Goal: Task Accomplishment & Management: Manage account settings

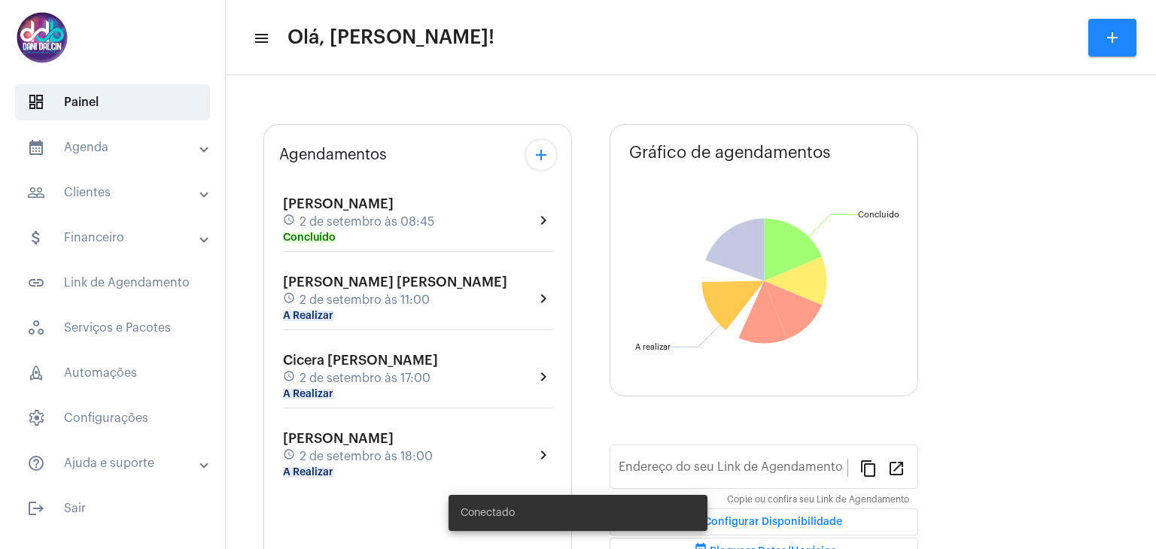
type input "[URL][DOMAIN_NAME][PERSON_NAME]"
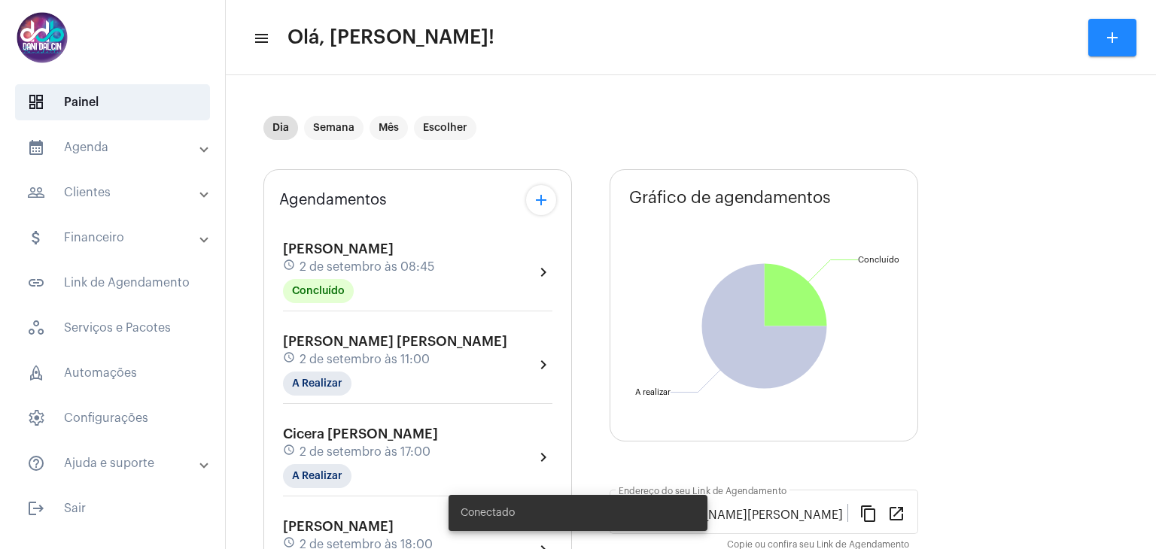
click at [99, 157] on mat-expansion-panel-header "calendar_month_outlined Agenda" at bounding box center [117, 147] width 216 height 36
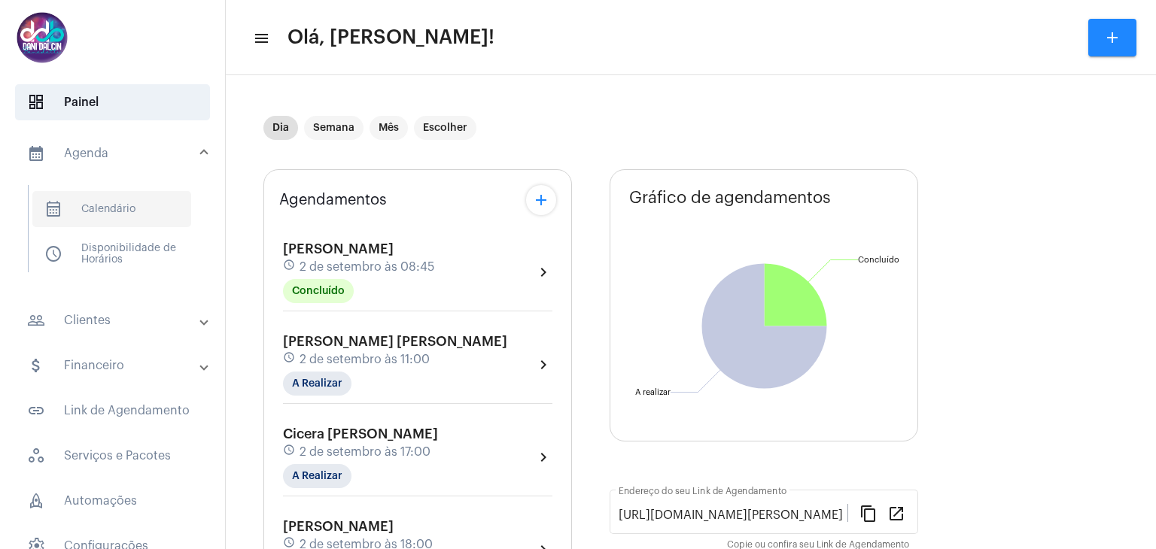
click at [104, 208] on span "calendar_month_outlined Calendário" at bounding box center [111, 209] width 159 height 36
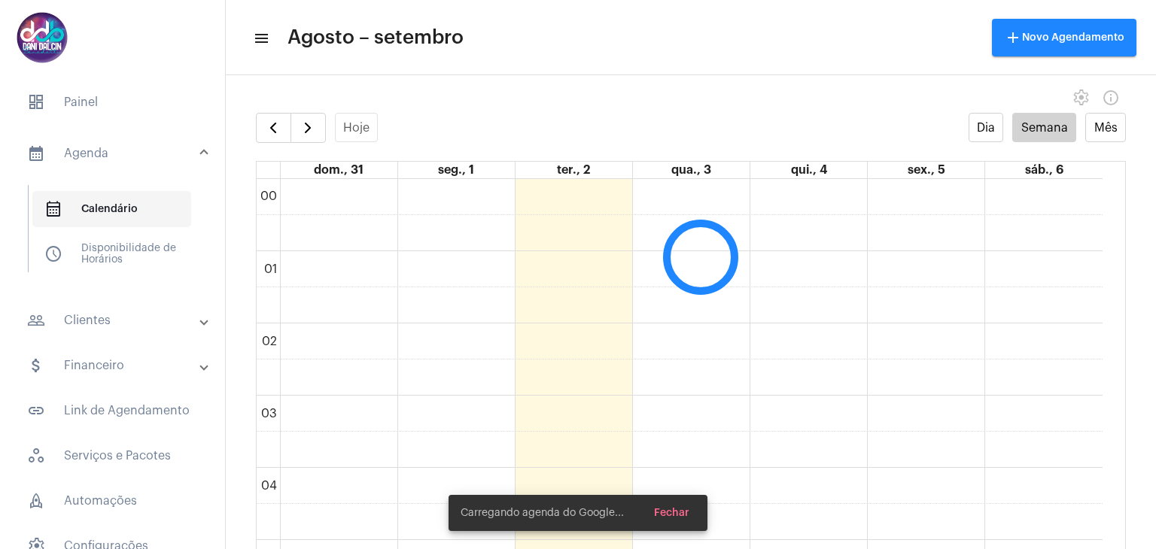
scroll to position [433, 0]
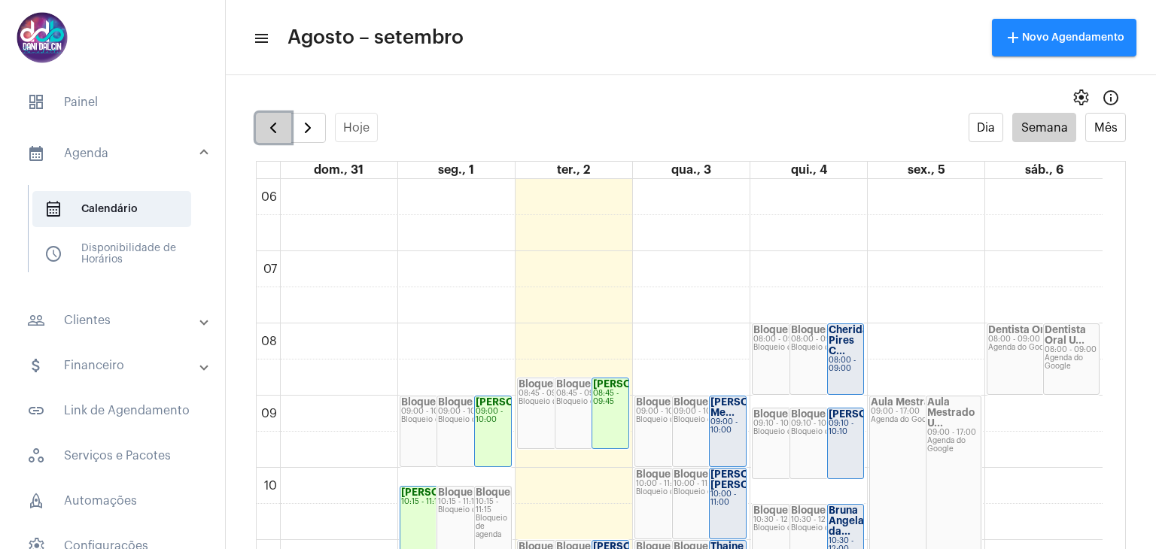
click at [269, 134] on span "button" at bounding box center [273, 128] width 18 height 18
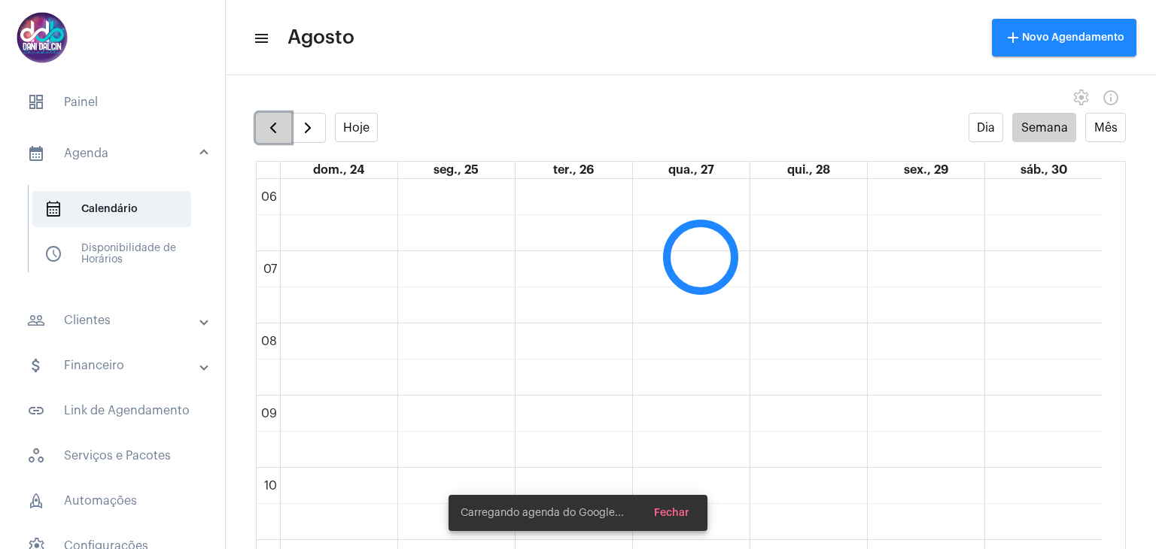
click at [269, 129] on span "button" at bounding box center [273, 128] width 18 height 18
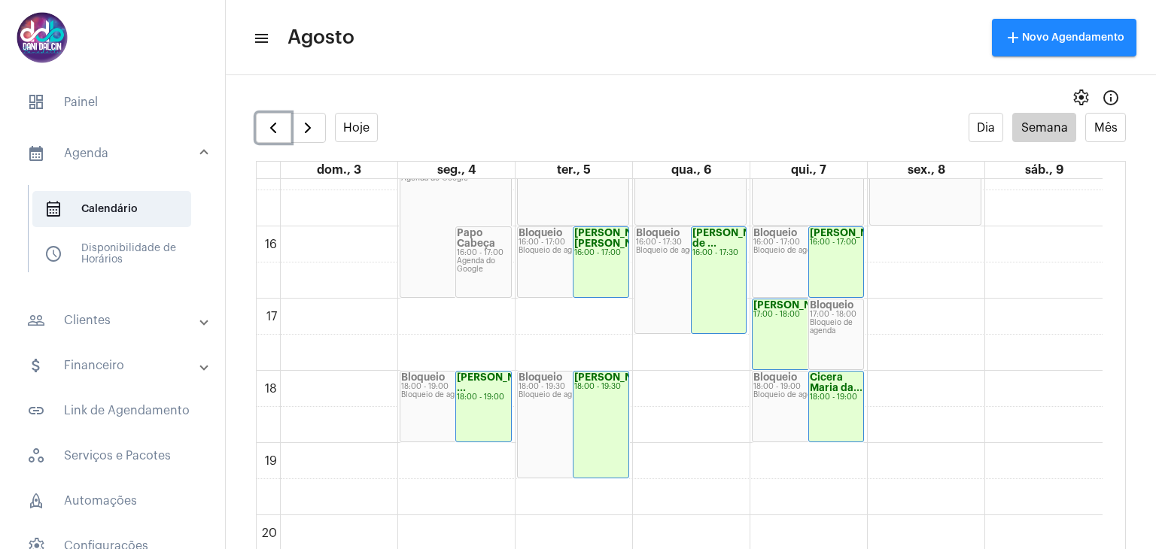
scroll to position [1111, 0]
click at [589, 431] on div "Michele Cristin... 18:00 - 19:30" at bounding box center [600, 423] width 55 height 106
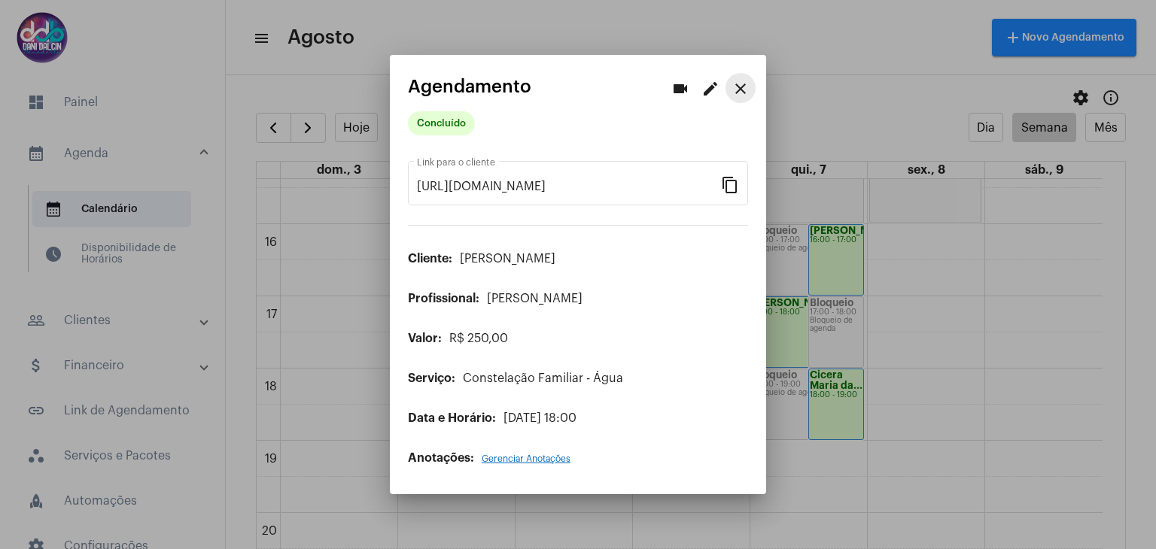
click at [739, 94] on mat-icon "close" at bounding box center [740, 89] width 18 height 18
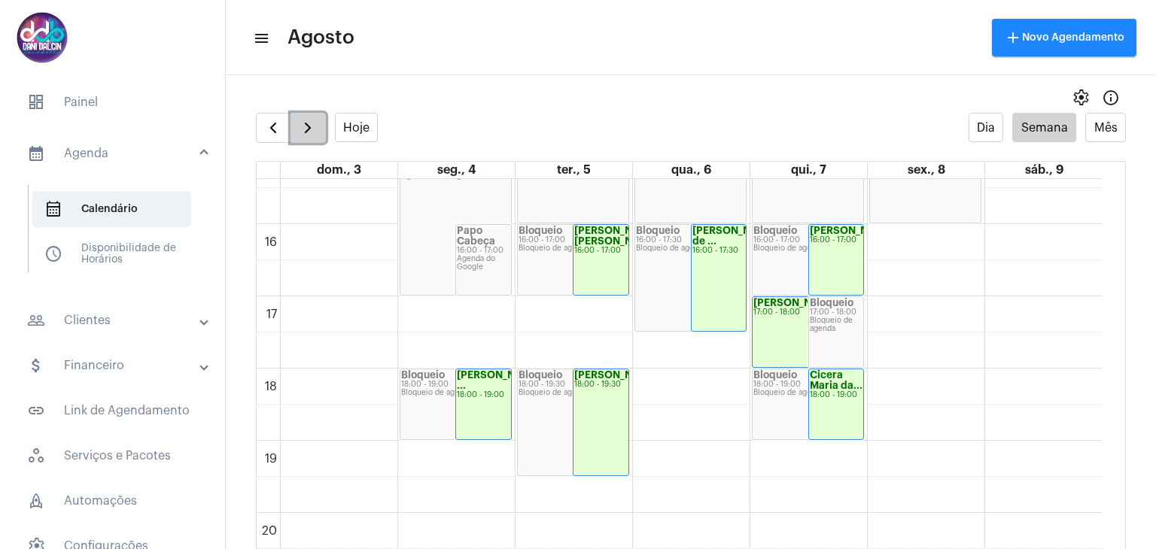
click at [307, 135] on span "button" at bounding box center [308, 128] width 18 height 18
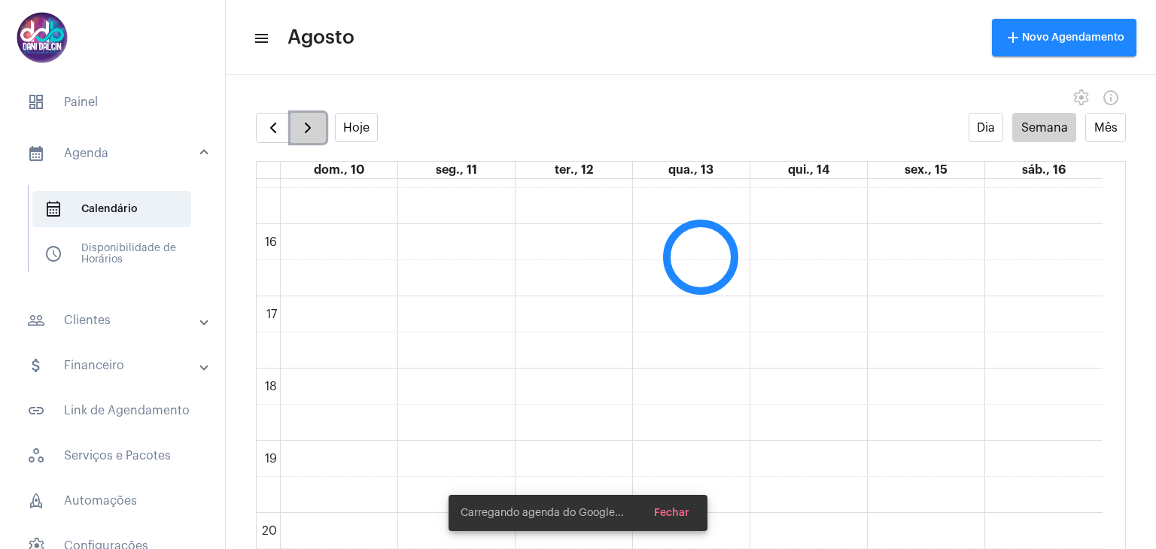
scroll to position [433, 0]
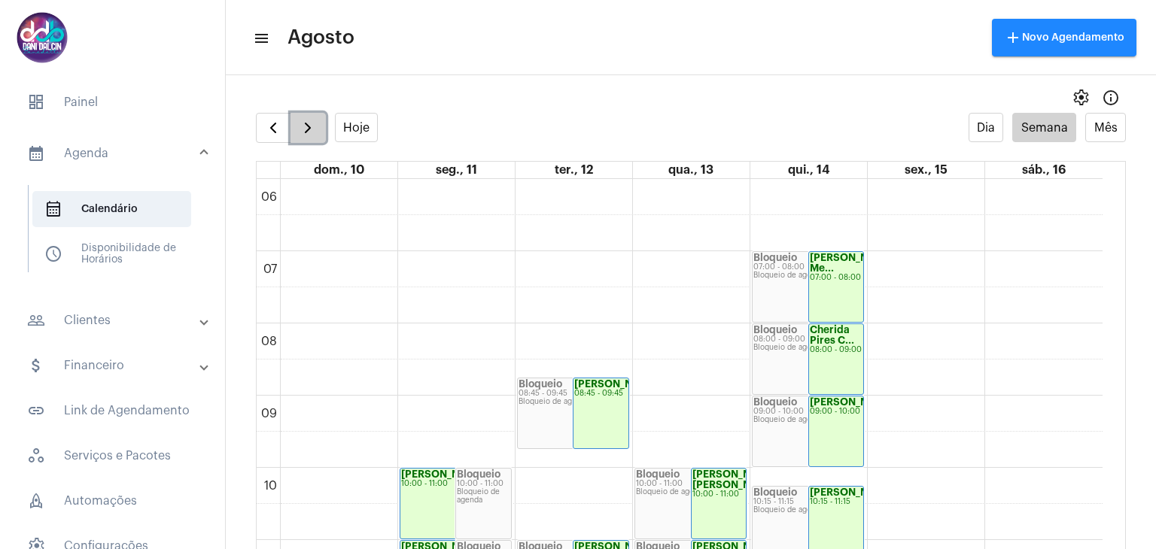
click at [307, 135] on span "button" at bounding box center [308, 128] width 18 height 18
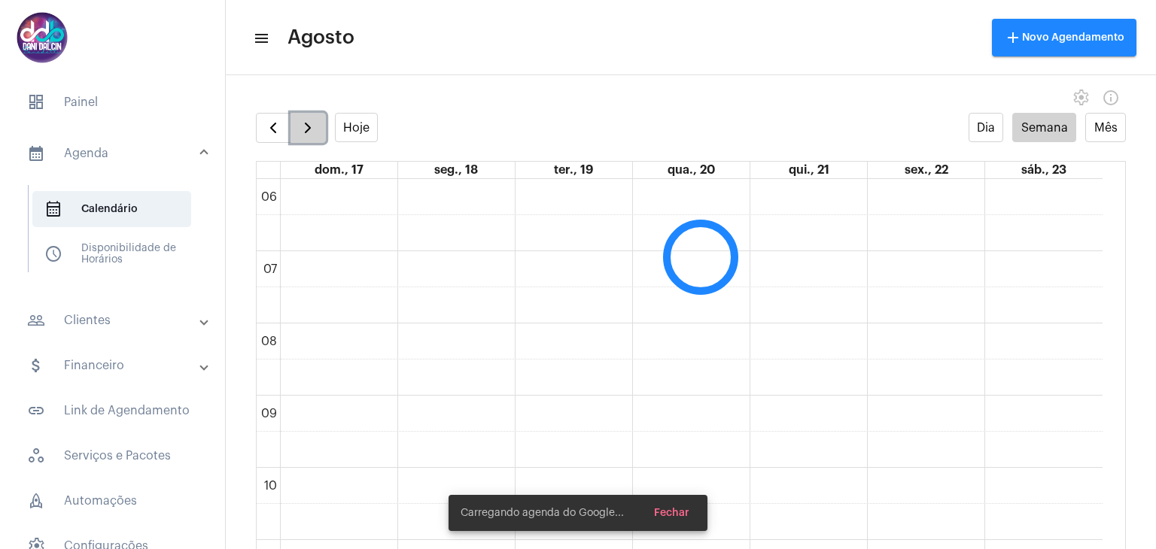
click at [307, 135] on span "button" at bounding box center [308, 128] width 18 height 18
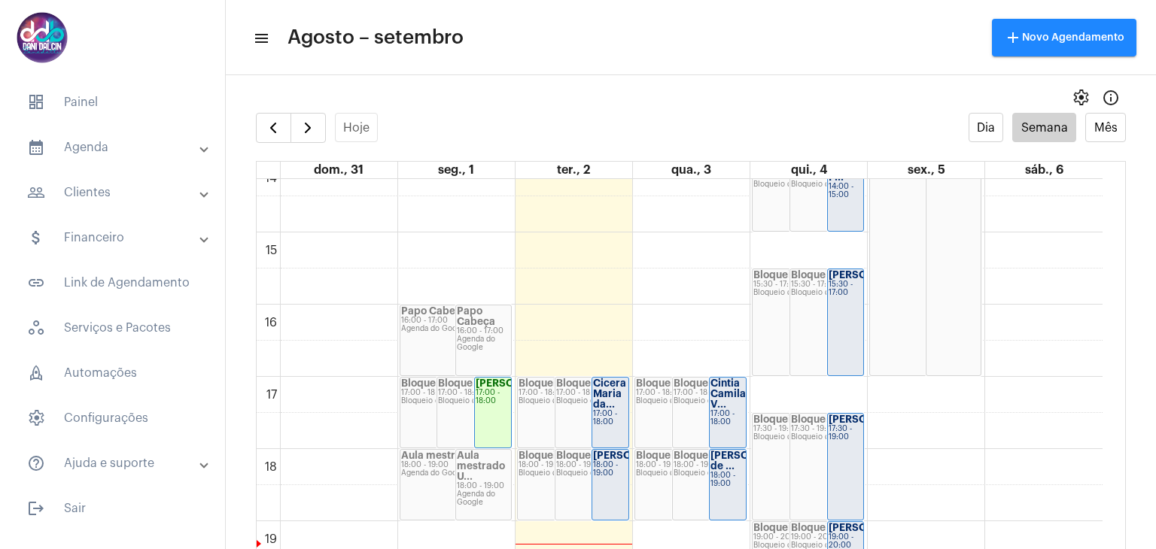
scroll to position [1112, 0]
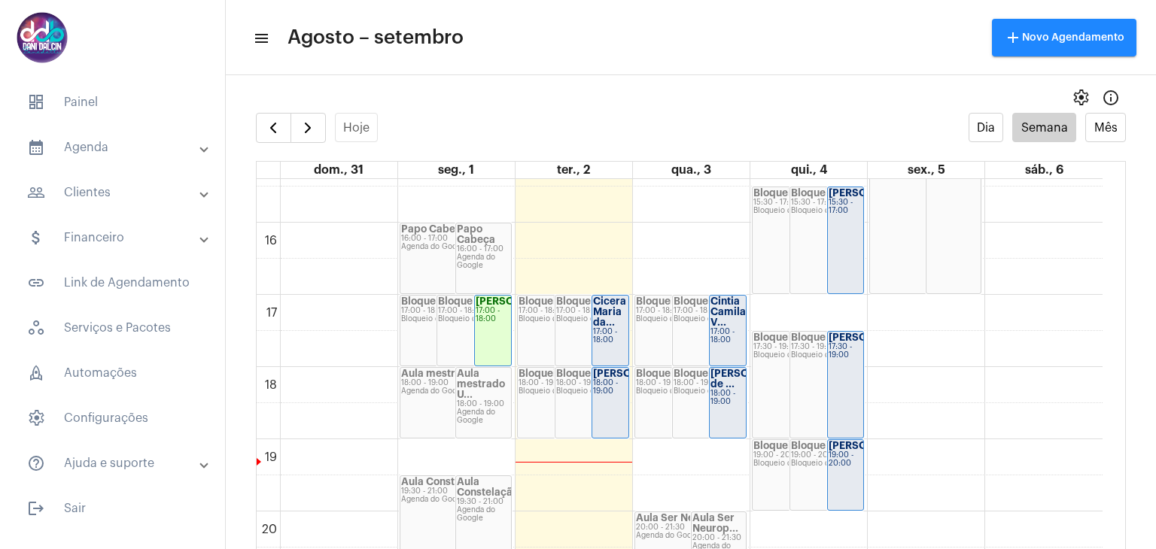
click at [606, 392] on div "18:00 - 19:00" at bounding box center [610, 387] width 35 height 17
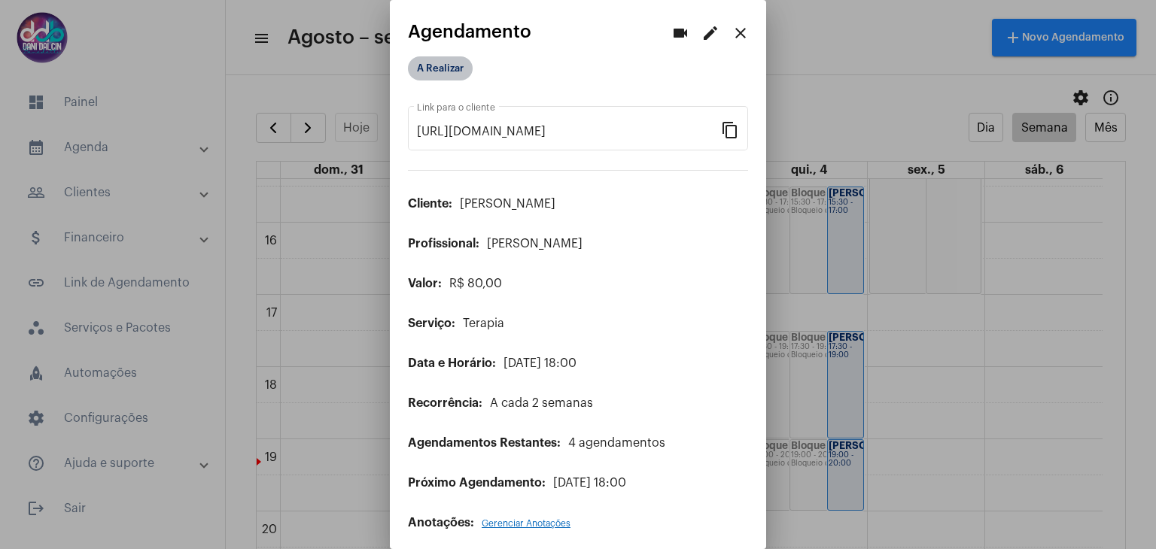
click at [433, 67] on mat-chip "A Realizar" at bounding box center [440, 68] width 65 height 24
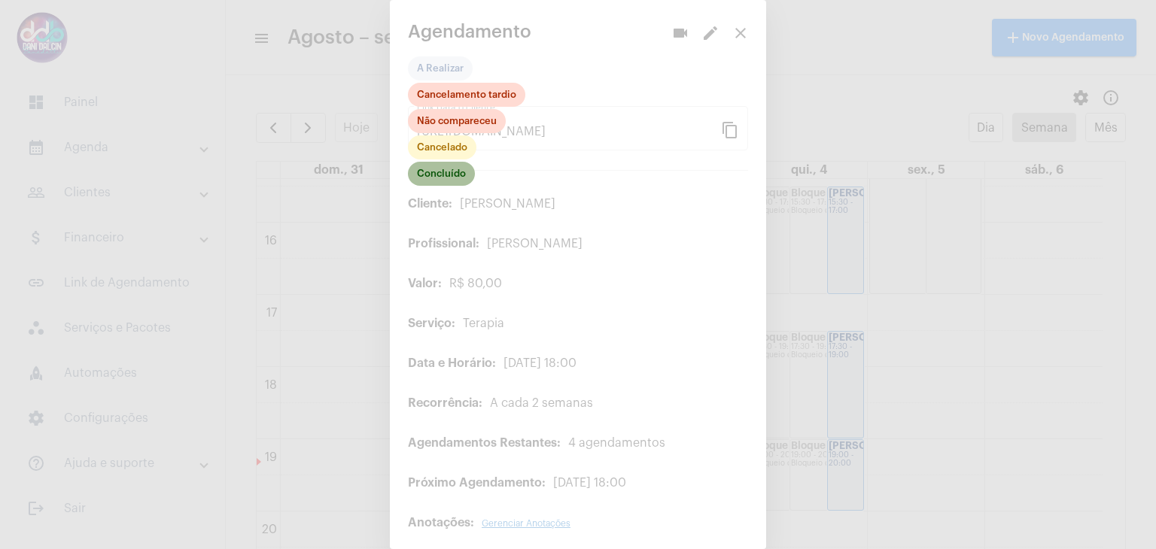
click at [447, 175] on mat-chip "Concluído" at bounding box center [441, 174] width 67 height 24
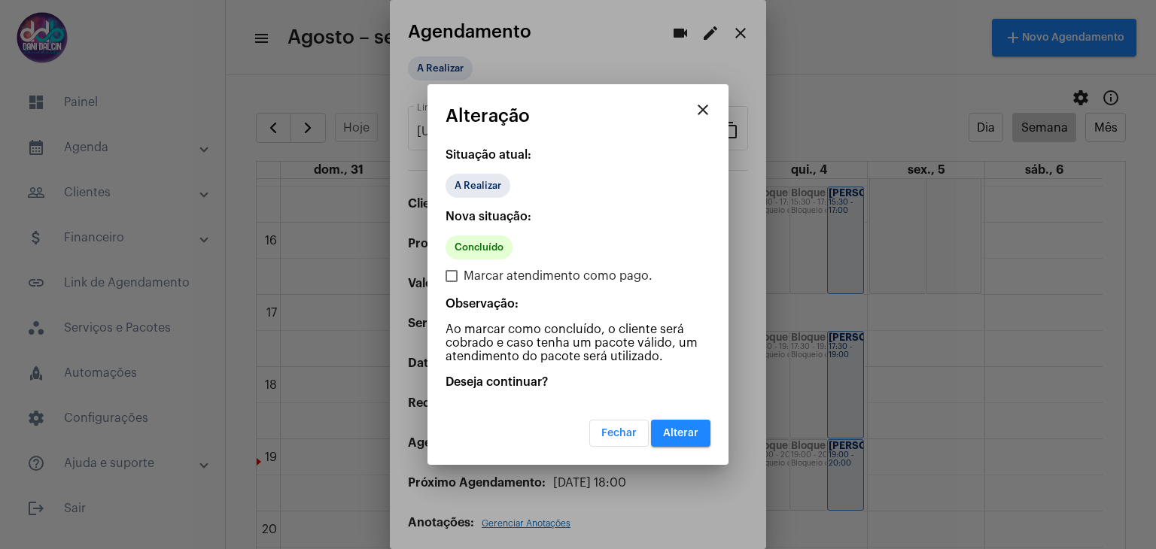
click at [672, 434] on span "Alterar" at bounding box center [680, 433] width 35 height 11
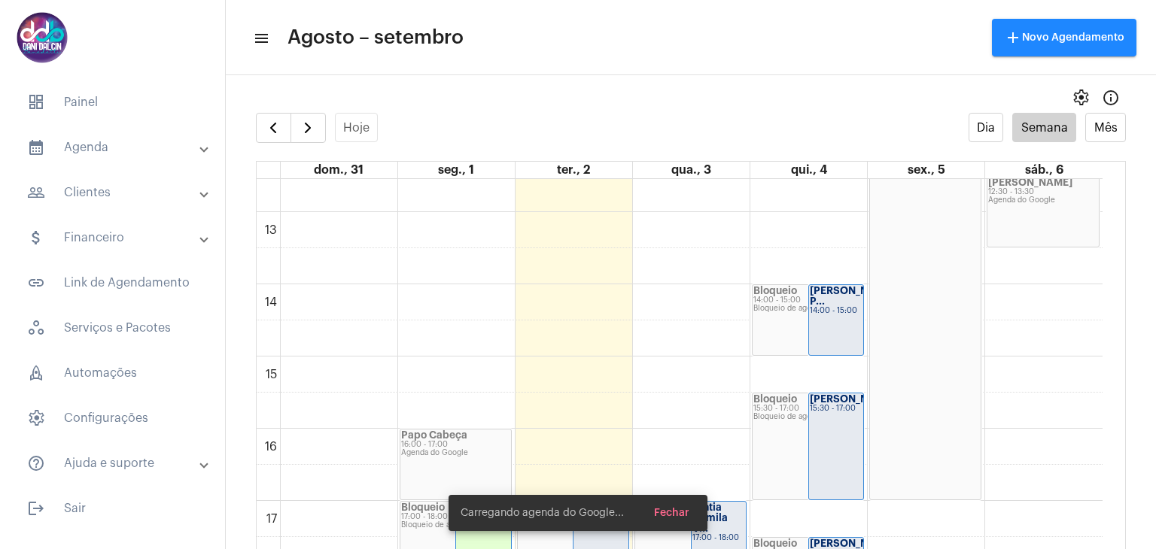
scroll to position [736, 0]
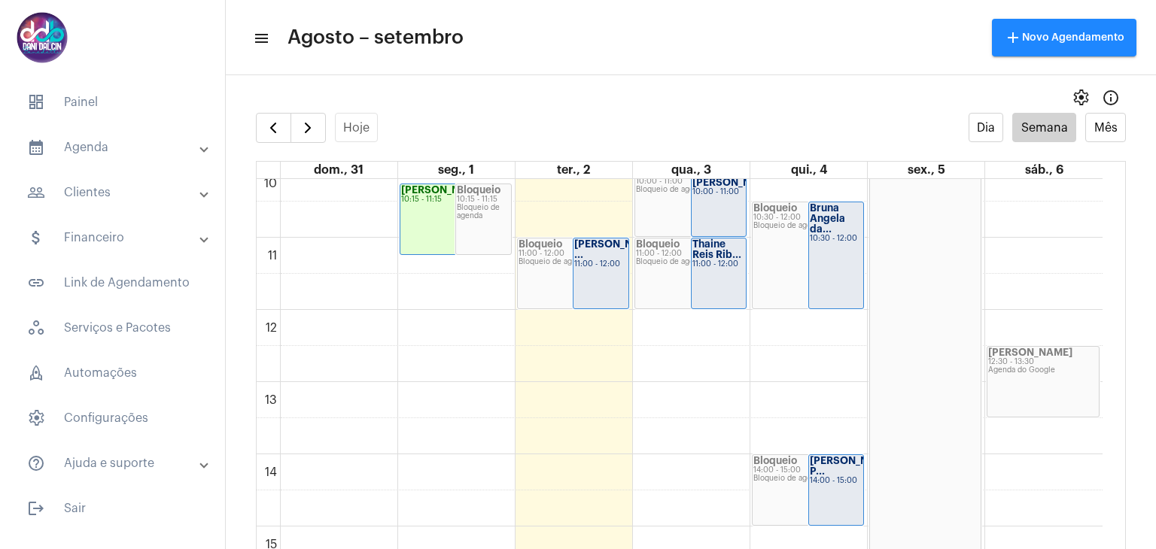
click at [625, 263] on div "11:00 - 12:00" at bounding box center [600, 264] width 53 height 8
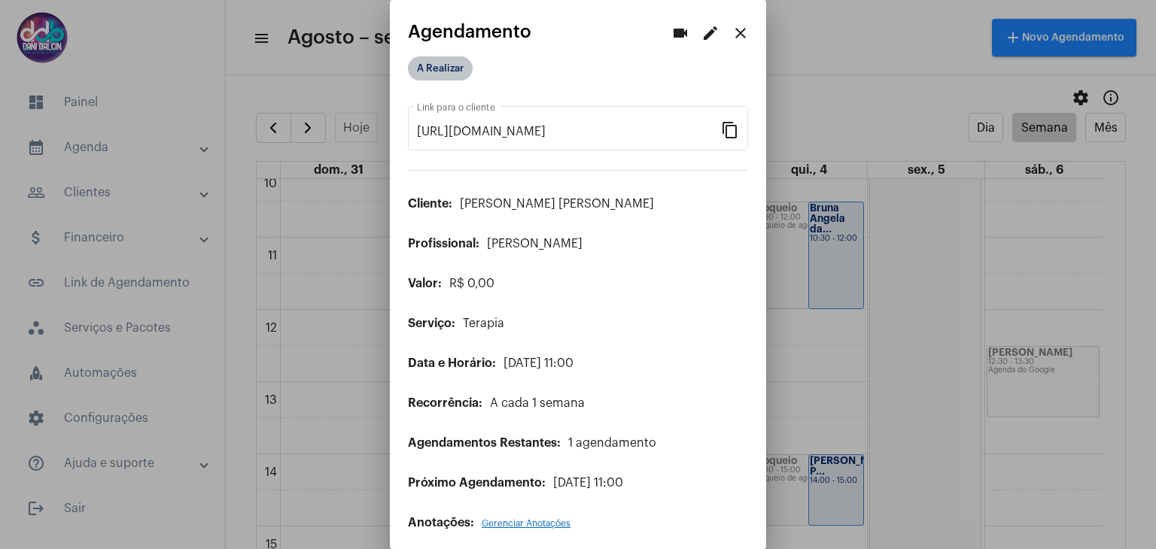
click at [454, 70] on mat-chip "A Realizar" at bounding box center [440, 68] width 65 height 24
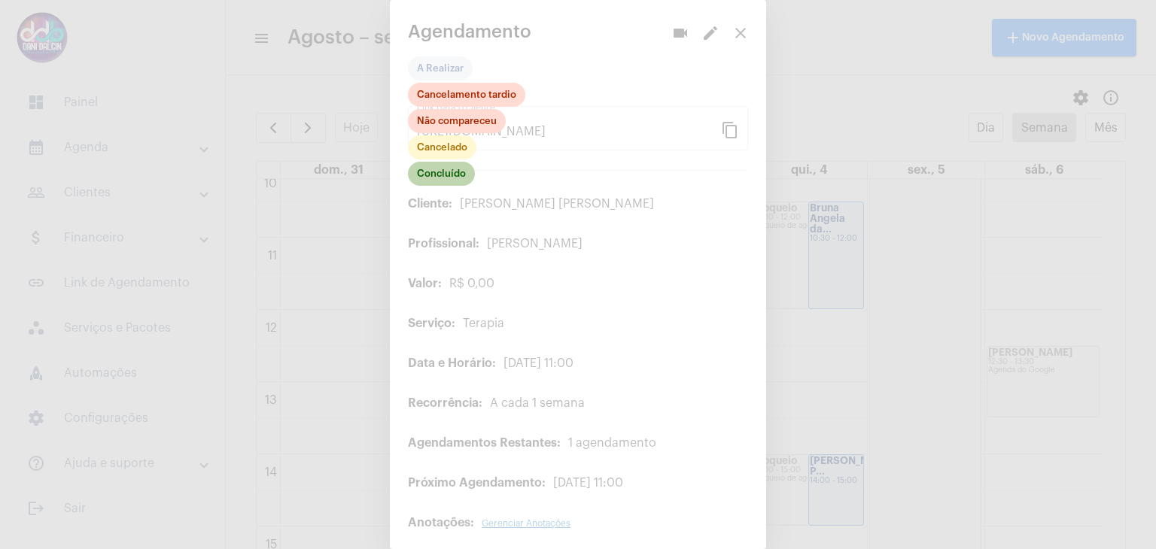
click at [449, 181] on mat-chip "Concluído" at bounding box center [441, 174] width 67 height 24
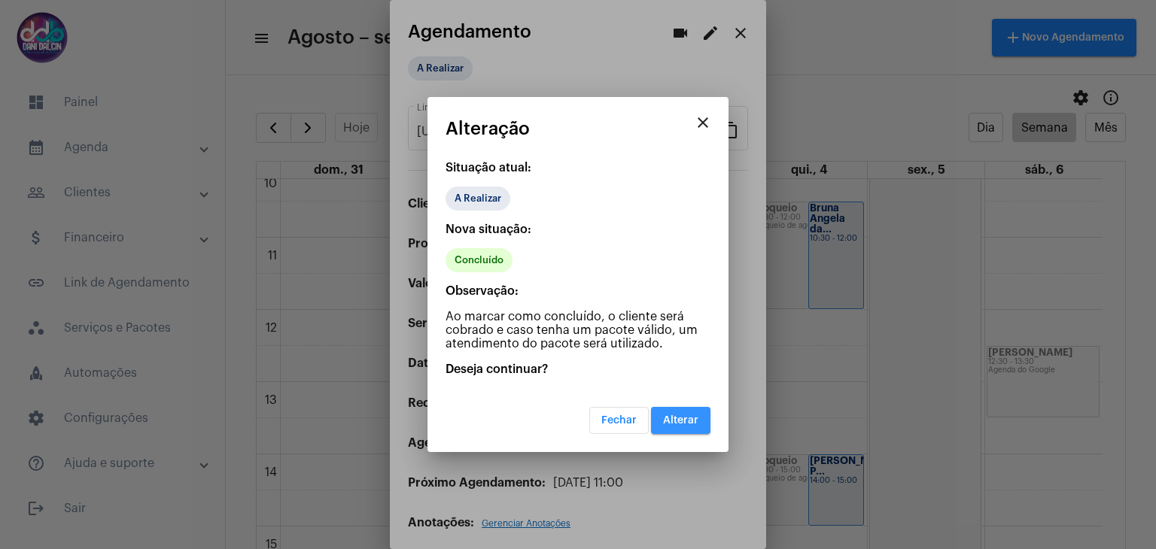
click at [671, 410] on button "Alterar" at bounding box center [680, 420] width 59 height 27
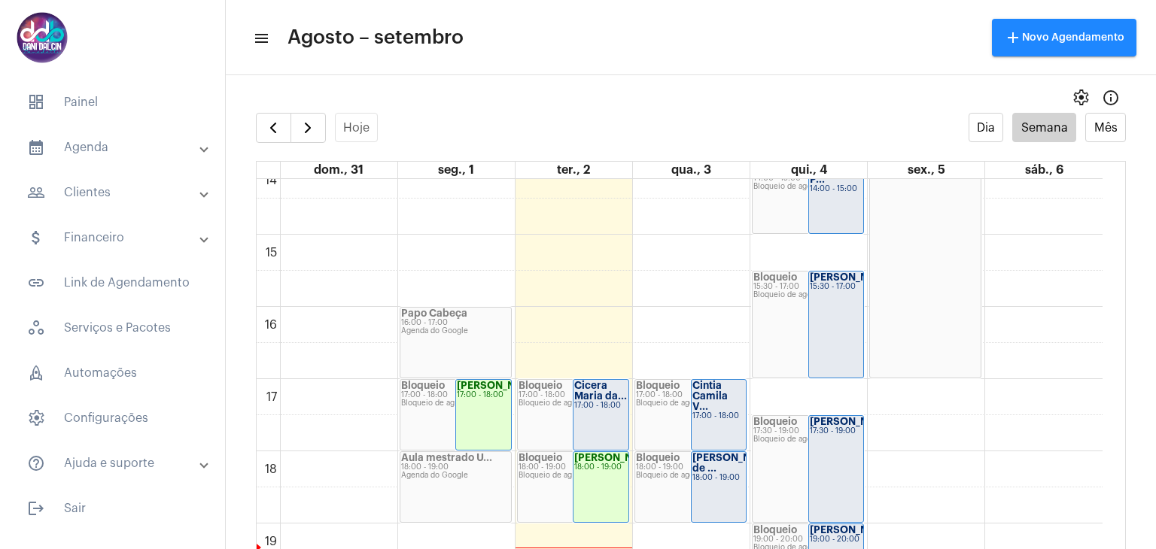
scroll to position [1188, 0]
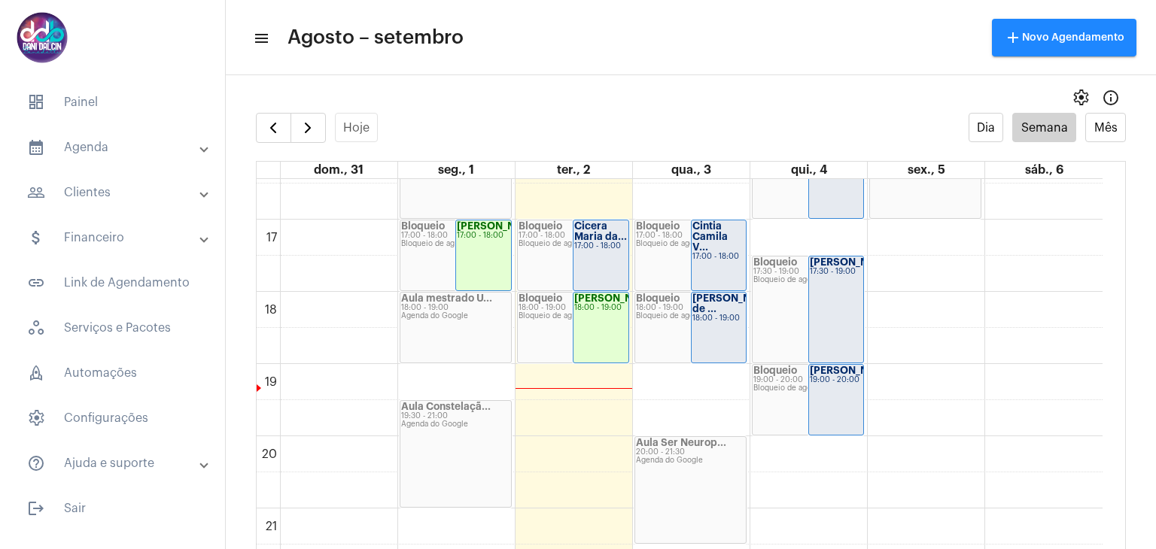
click at [607, 250] on div "17:00 - 18:00" at bounding box center [600, 246] width 53 height 8
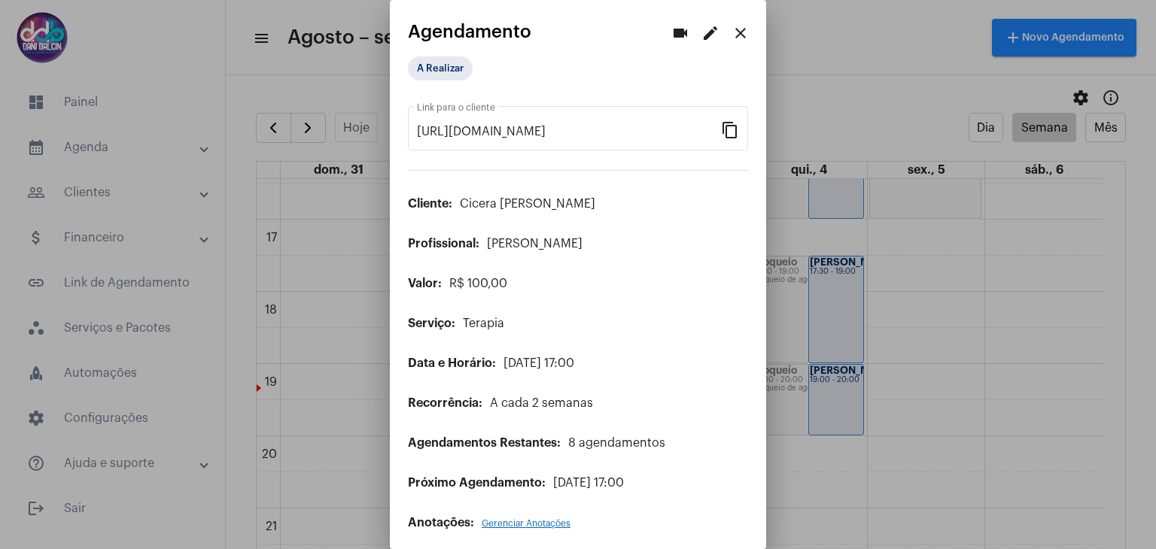
click at [704, 29] on mat-icon "edit" at bounding box center [710, 33] width 18 height 18
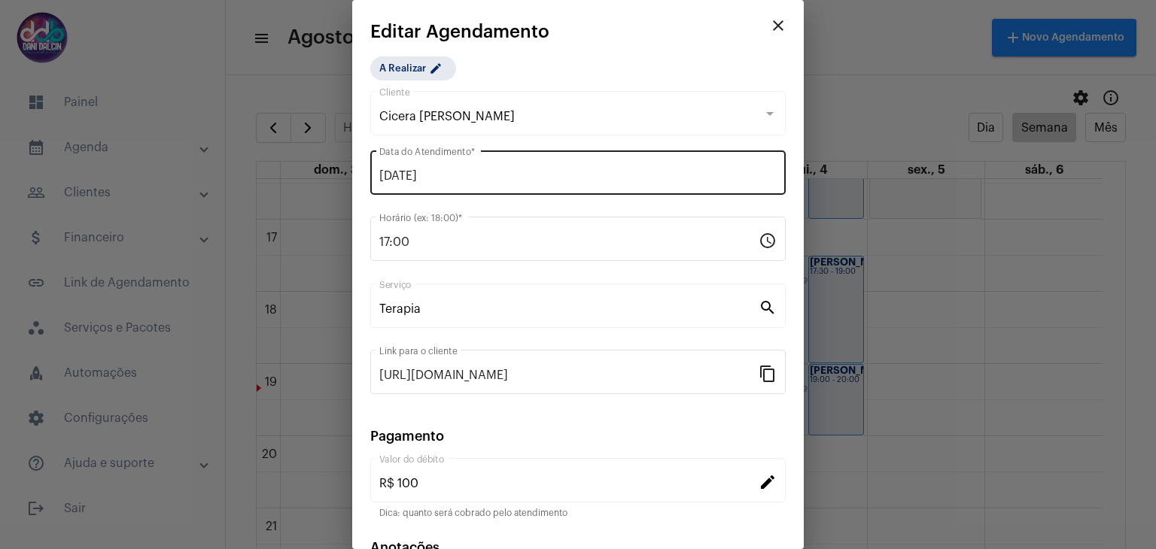
click at [463, 178] on input "[DATE]" at bounding box center [577, 176] width 397 height 14
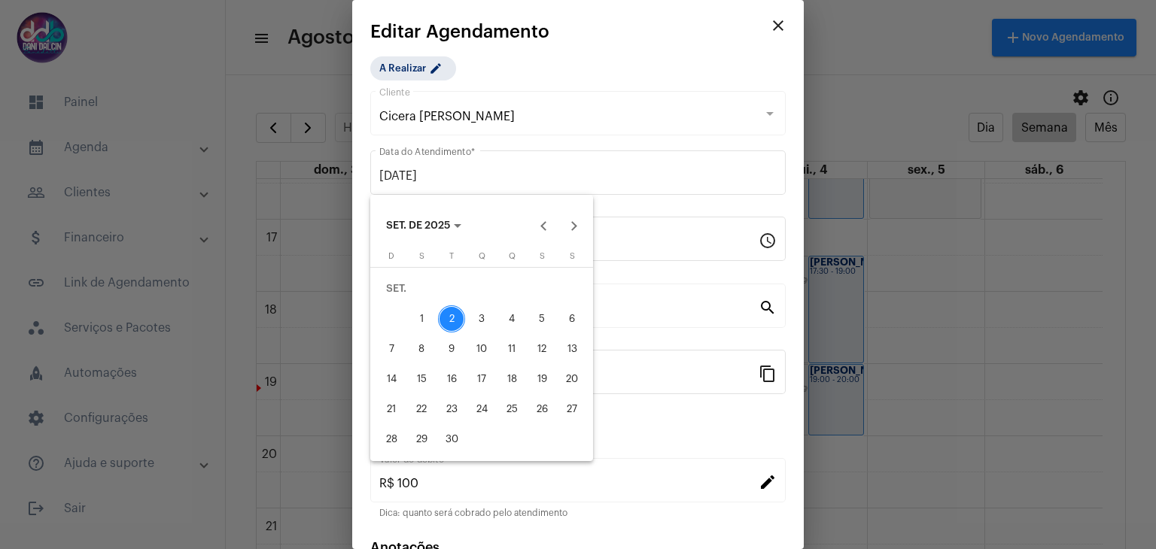
click at [453, 348] on div "9" at bounding box center [451, 349] width 27 height 27
type input "[DATE]"
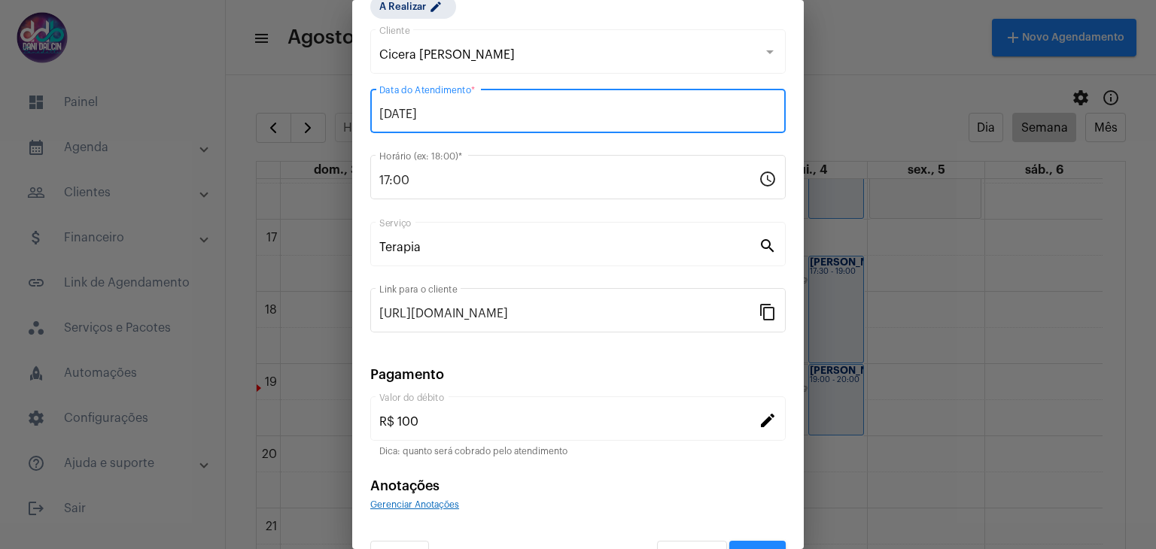
scroll to position [96, 0]
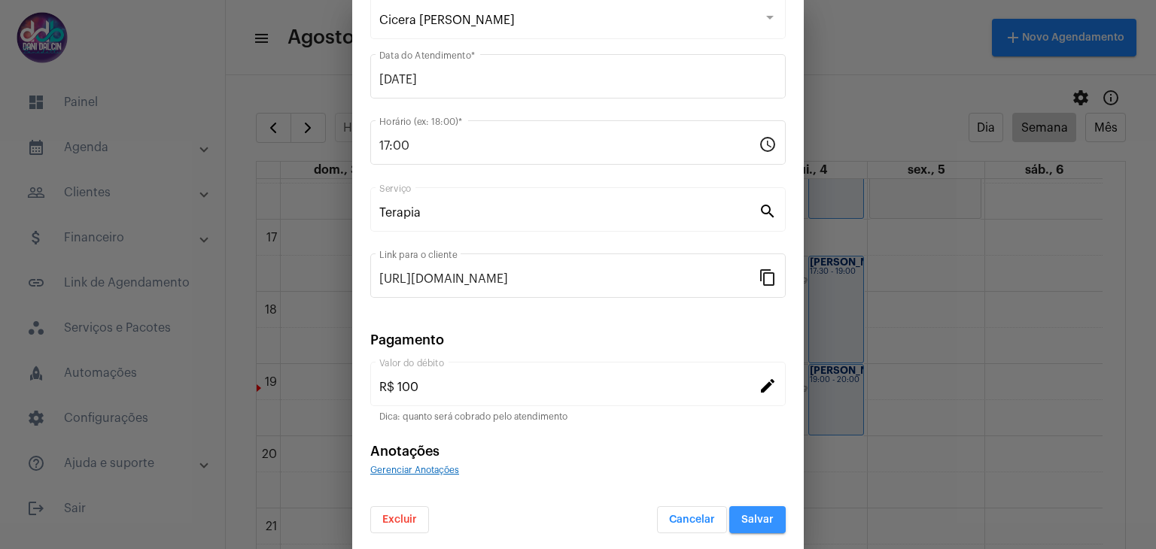
click at [729, 513] on button "Salvar" at bounding box center [757, 519] width 56 height 27
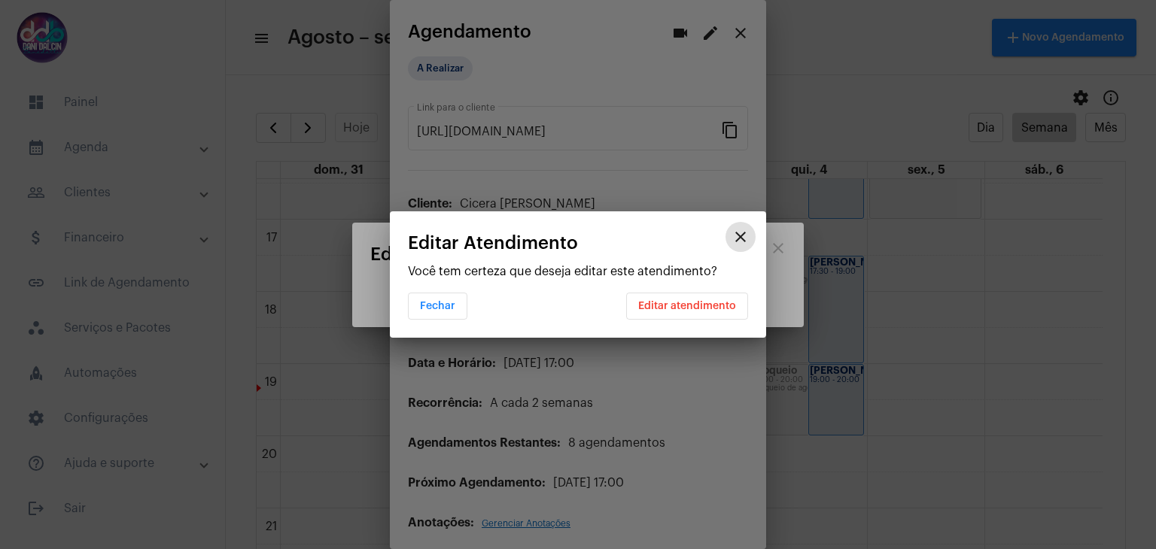
click at [675, 299] on button "Editar atendimento" at bounding box center [687, 306] width 122 height 27
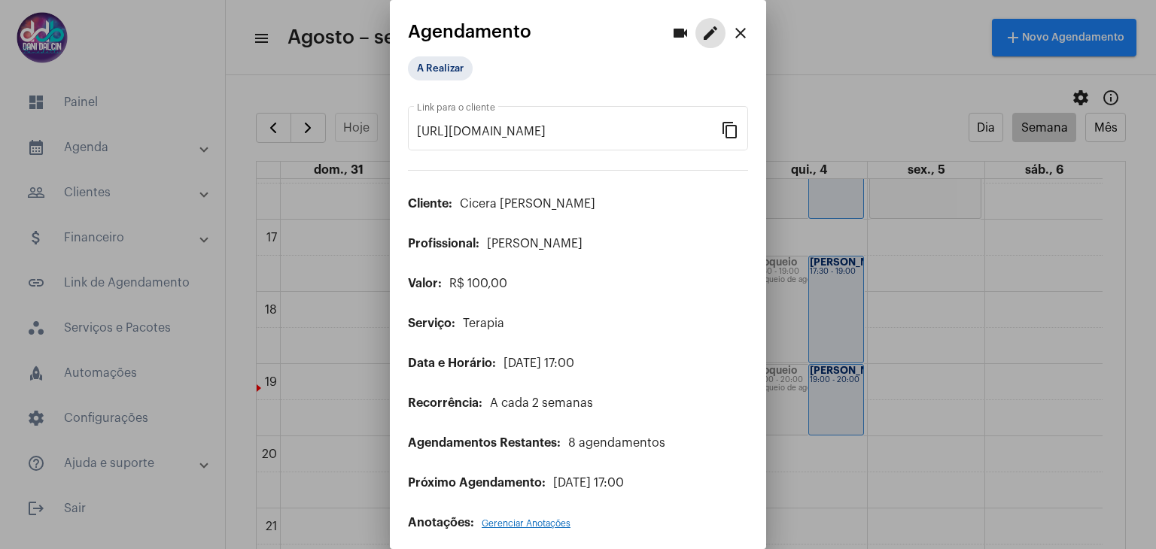
click at [738, 37] on button "close" at bounding box center [740, 33] width 30 height 30
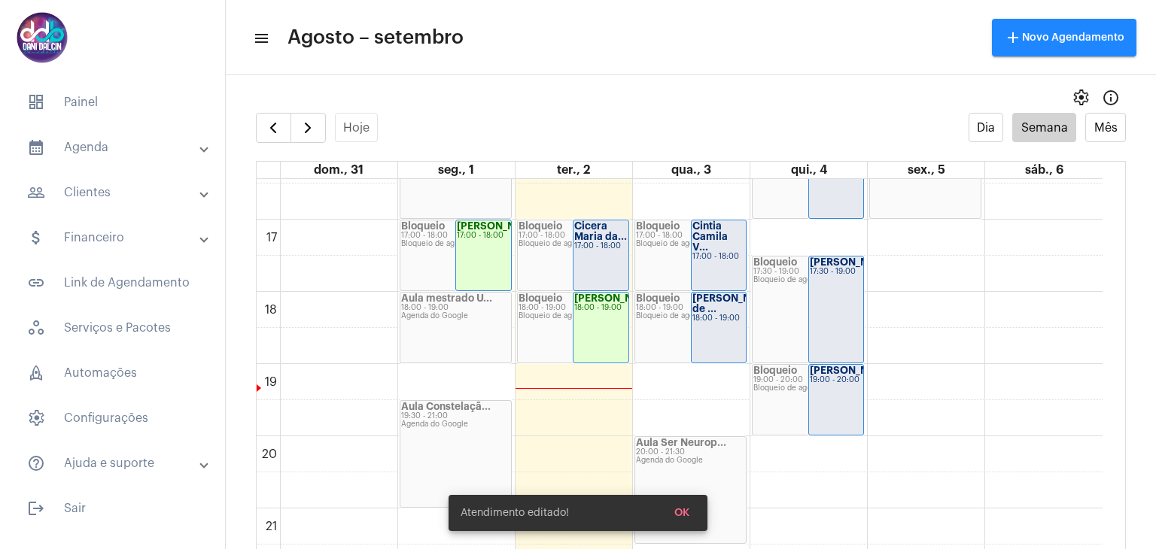
click at [133, 148] on mat-panel-title "calendar_month_outlined Agenda" at bounding box center [114, 147] width 174 height 18
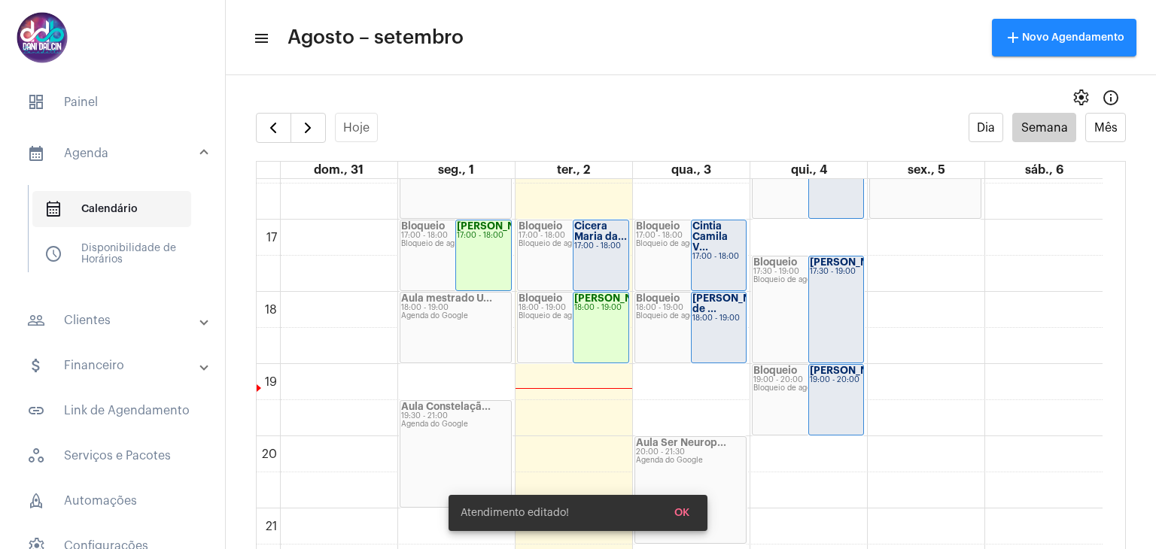
click at [122, 214] on span "calendar_month_outlined Calendário" at bounding box center [111, 209] width 159 height 36
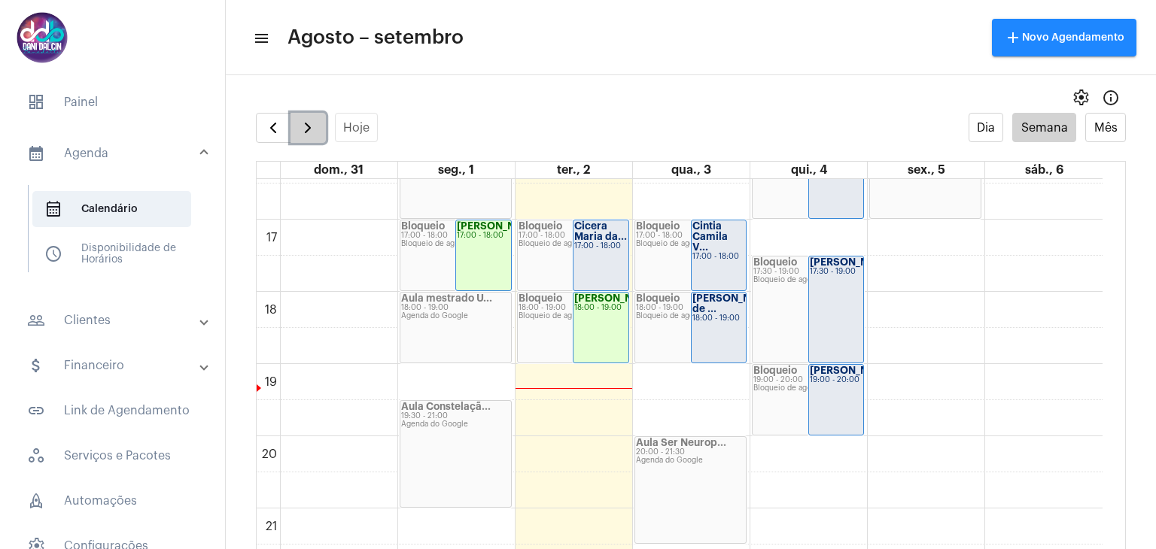
click at [307, 126] on span "button" at bounding box center [308, 128] width 18 height 18
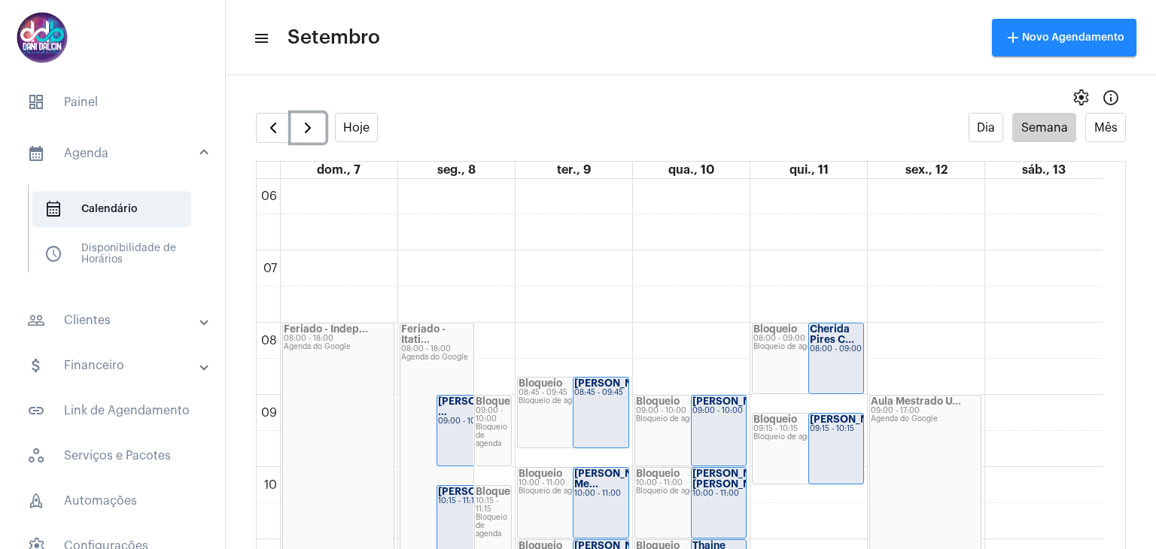
scroll to position [433, 0]
